Goal: Information Seeking & Learning: Learn about a topic

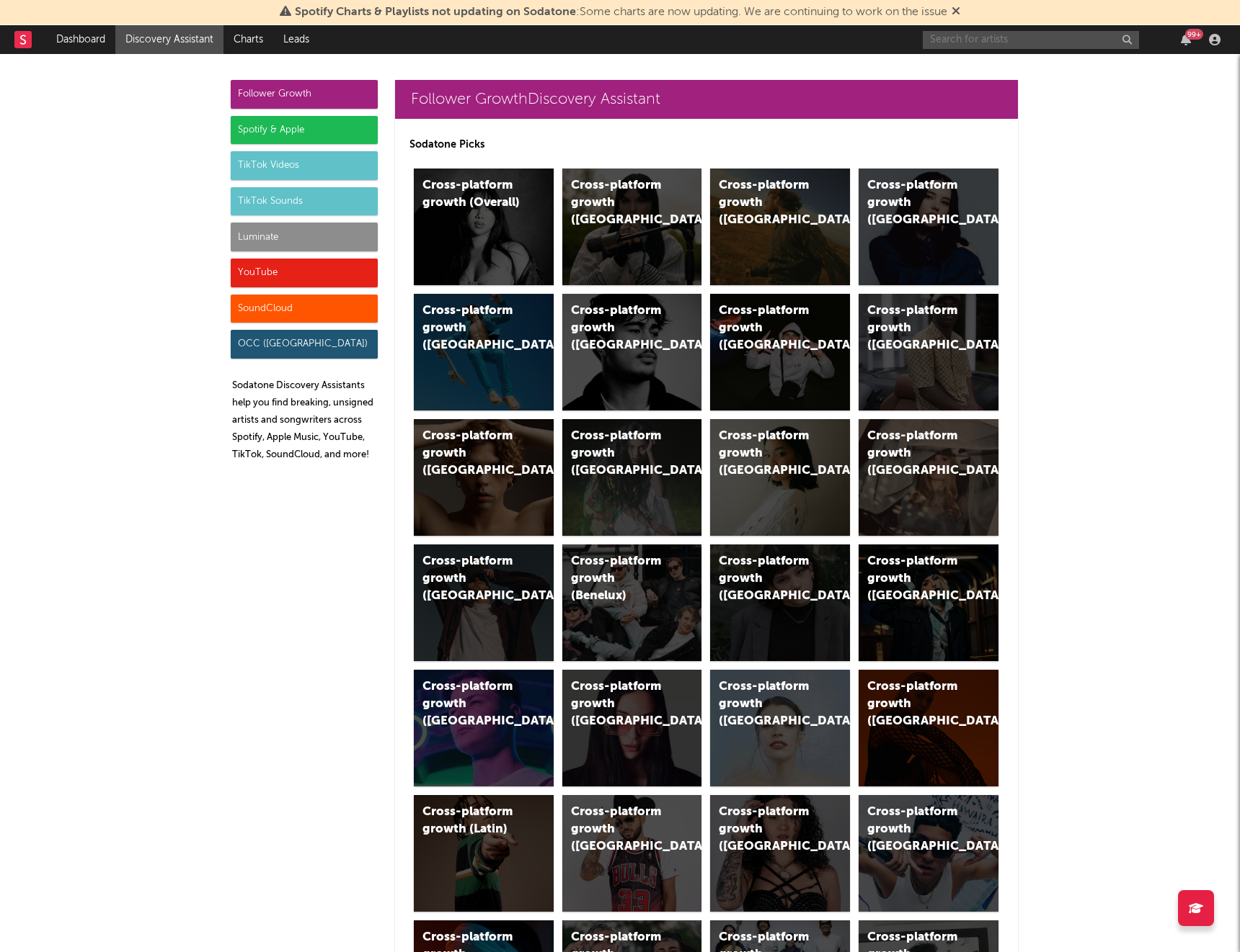
click at [1058, 37] on input "text" at bounding box center [1030, 40] width 216 height 18
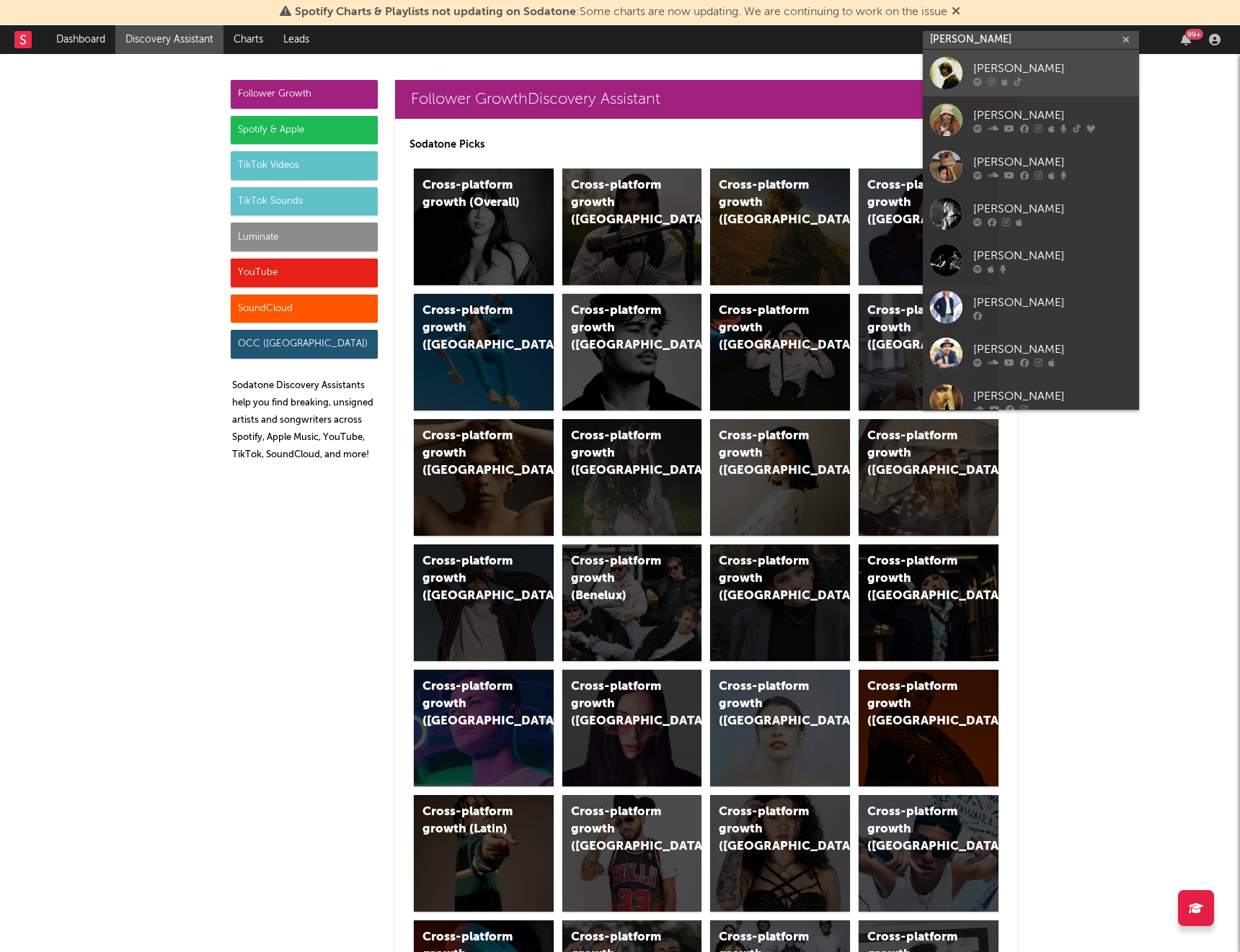
type input "[PERSON_NAME]"
click at [1048, 75] on div "[PERSON_NAME]" at bounding box center [1052, 69] width 159 height 18
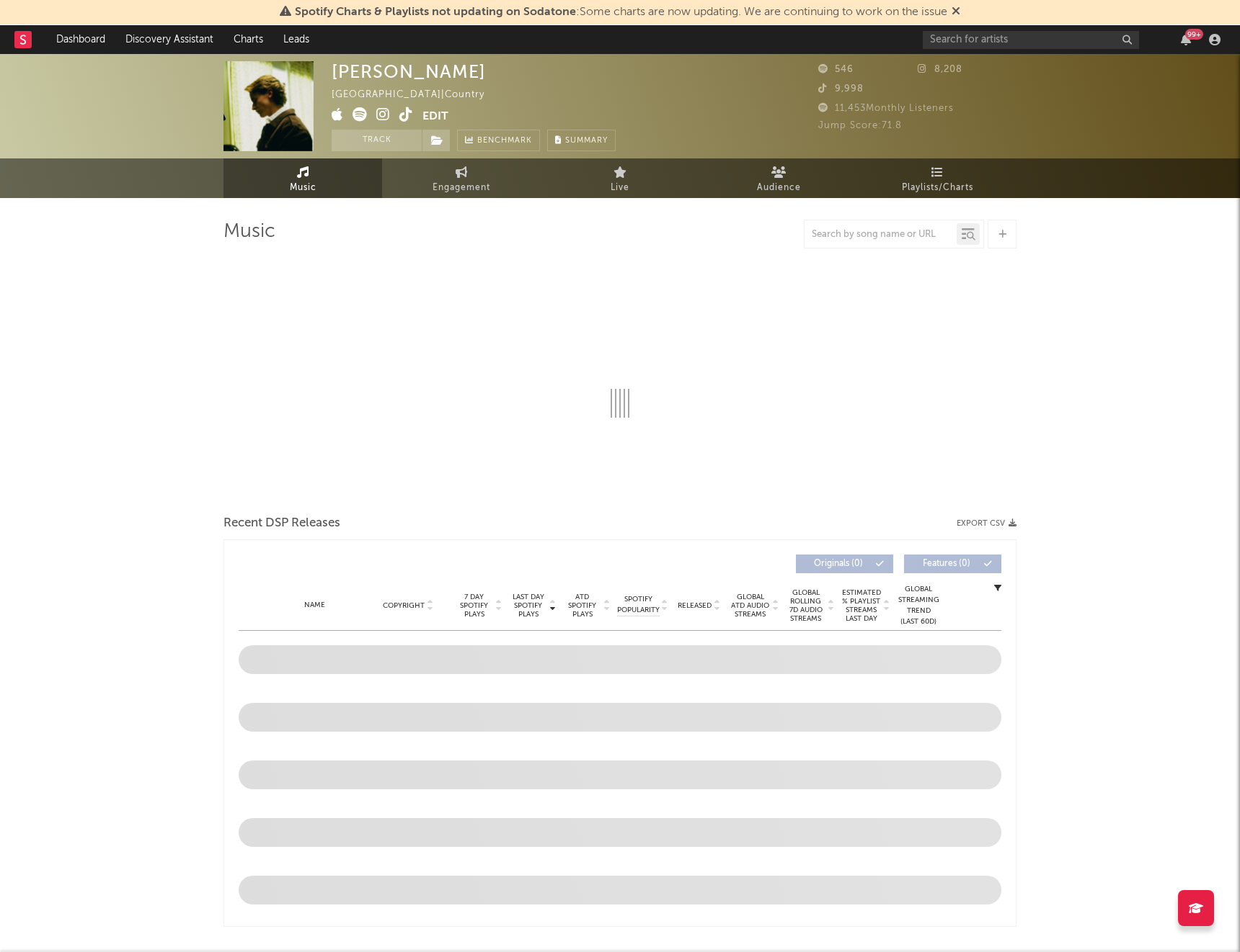
select select "1w"
